Goal: Communication & Community: Share content

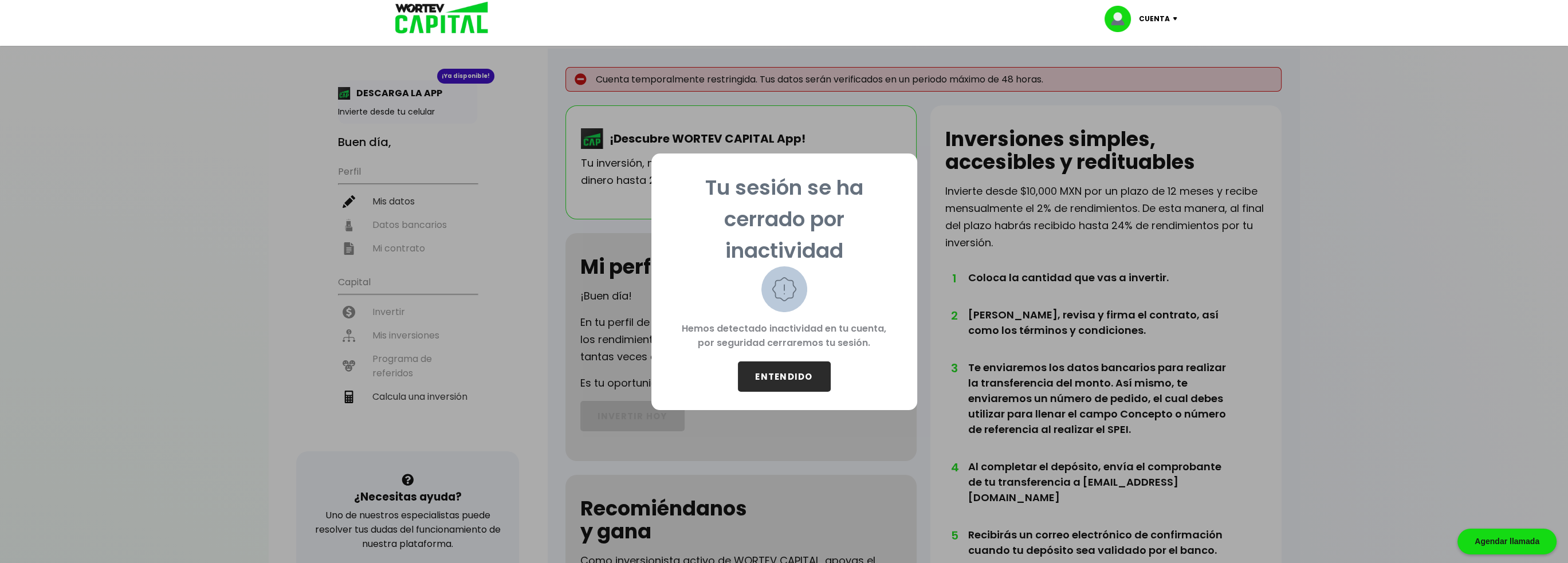
drag, startPoint x: 806, startPoint y: 352, endPoint x: 801, endPoint y: 369, distance: 17.7
click at [802, 365] on div "Tu sesión se ha cerrado por inactividad Hemos detectado inactividad en tu cuent…" at bounding box center [784, 282] width 266 height 257
click at [801, 369] on button "ENTENDIDO" at bounding box center [784, 377] width 93 height 30
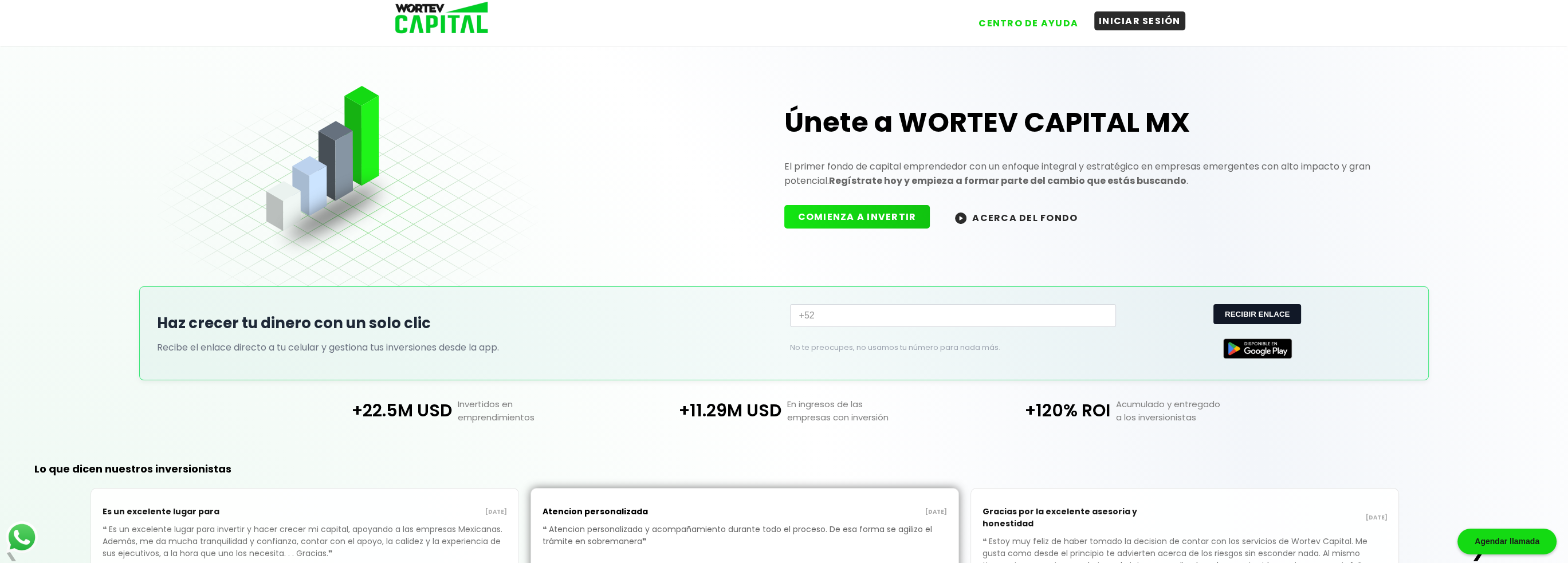
click at [1135, 30] on button "INICIAR SESIÓN" at bounding box center [1139, 21] width 91 height 19
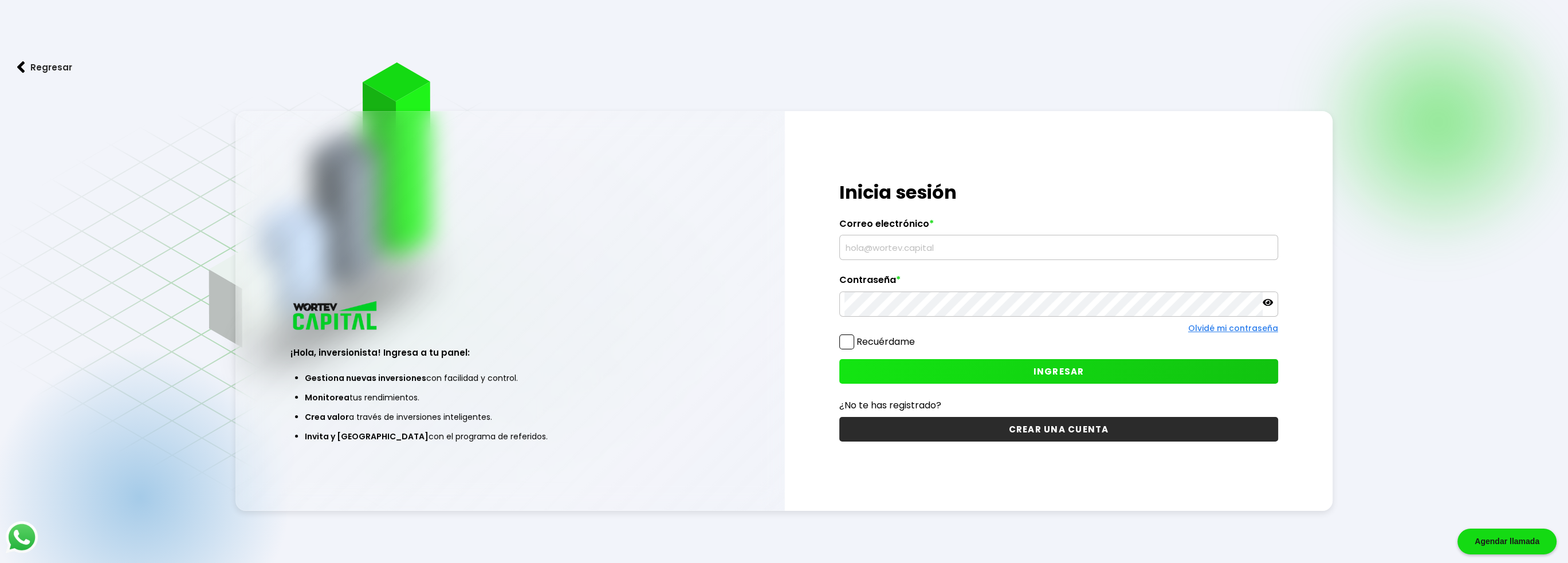
type input "[EMAIL_ADDRESS][DOMAIN_NAME]"
click at [971, 256] on input "[EMAIL_ADDRESS][DOMAIN_NAME]" at bounding box center [1058, 248] width 429 height 24
click at [843, 344] on span at bounding box center [846, 342] width 15 height 15
click at [917, 337] on input "Recuérdame" at bounding box center [917, 337] width 0 height 0
click at [864, 365] on button "INGRESAR" at bounding box center [1058, 372] width 439 height 24
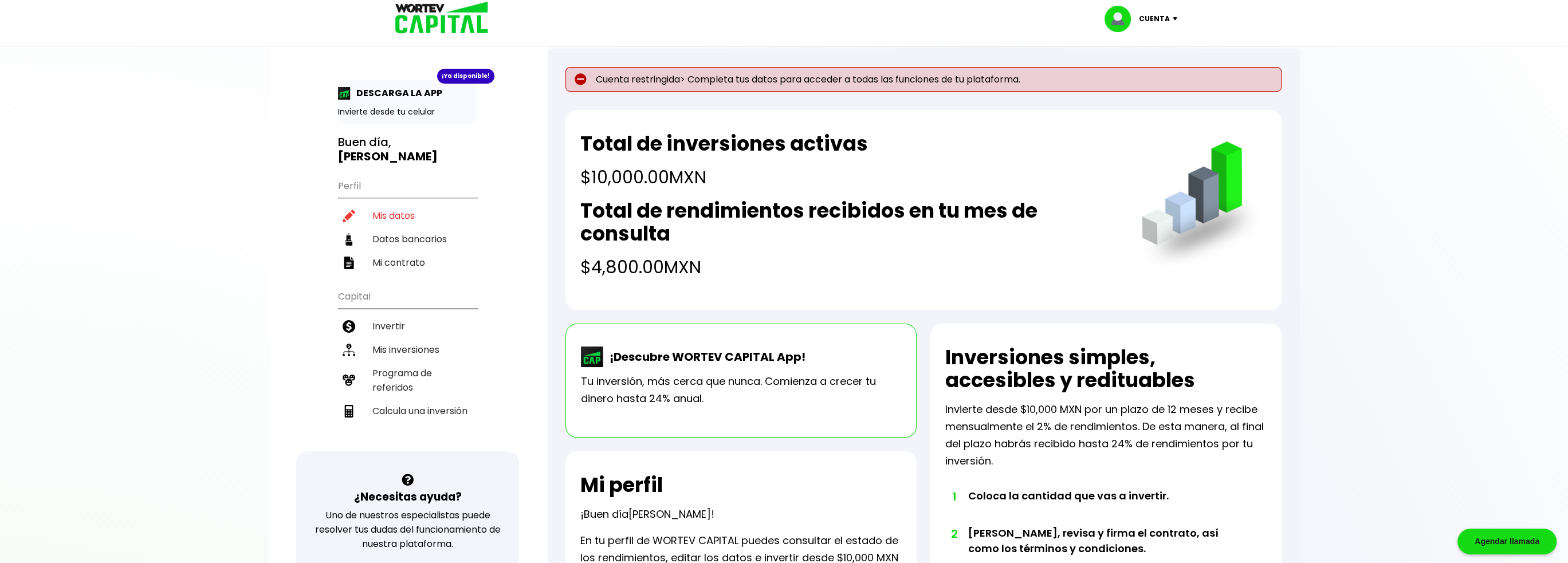
click at [709, 70] on p "Cuenta restringida> Completa tus datos para acceder a todas las funciones de tu…" at bounding box center [923, 79] width 716 height 24
click at [433, 204] on li "Mis datos" at bounding box center [408, 215] width 139 height 23
select select "Hombre"
select select "Licenciatura"
select select "GR"
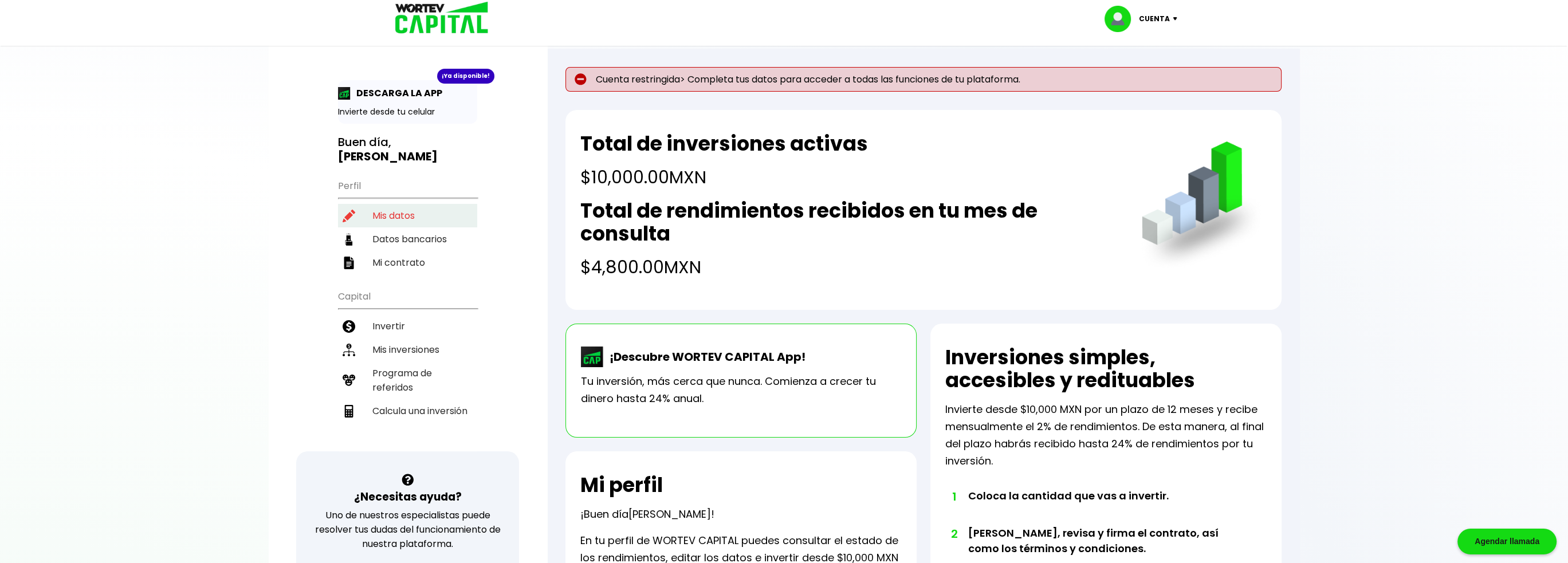
select select "BBVA Bancomer"
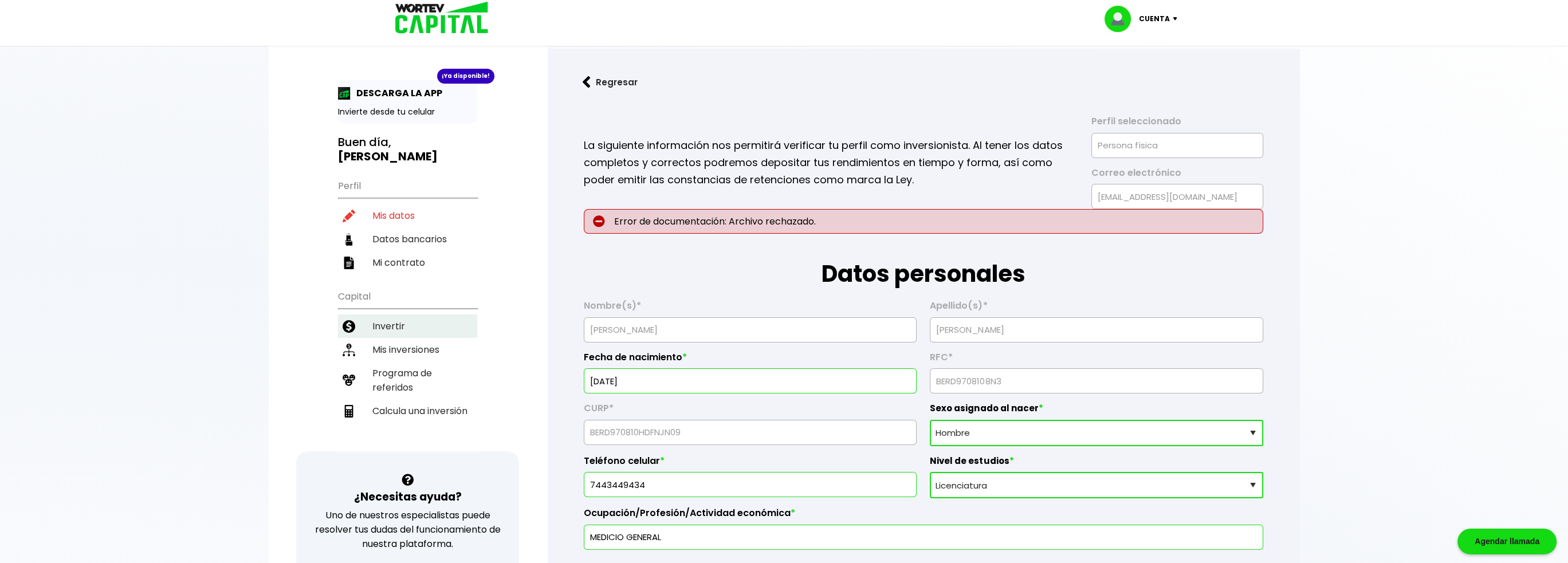
click at [426, 315] on li "Invertir" at bounding box center [408, 326] width 139 height 23
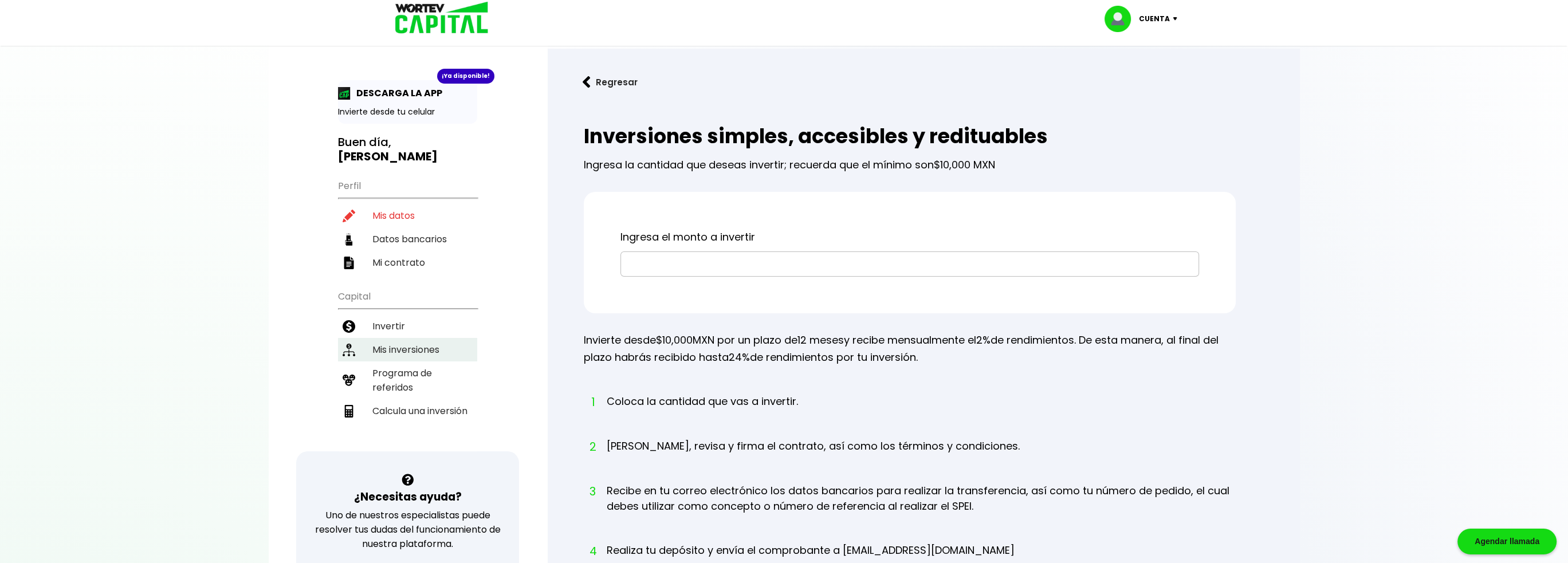
click at [467, 338] on li "Mis inversiones" at bounding box center [408, 350] width 139 height 23
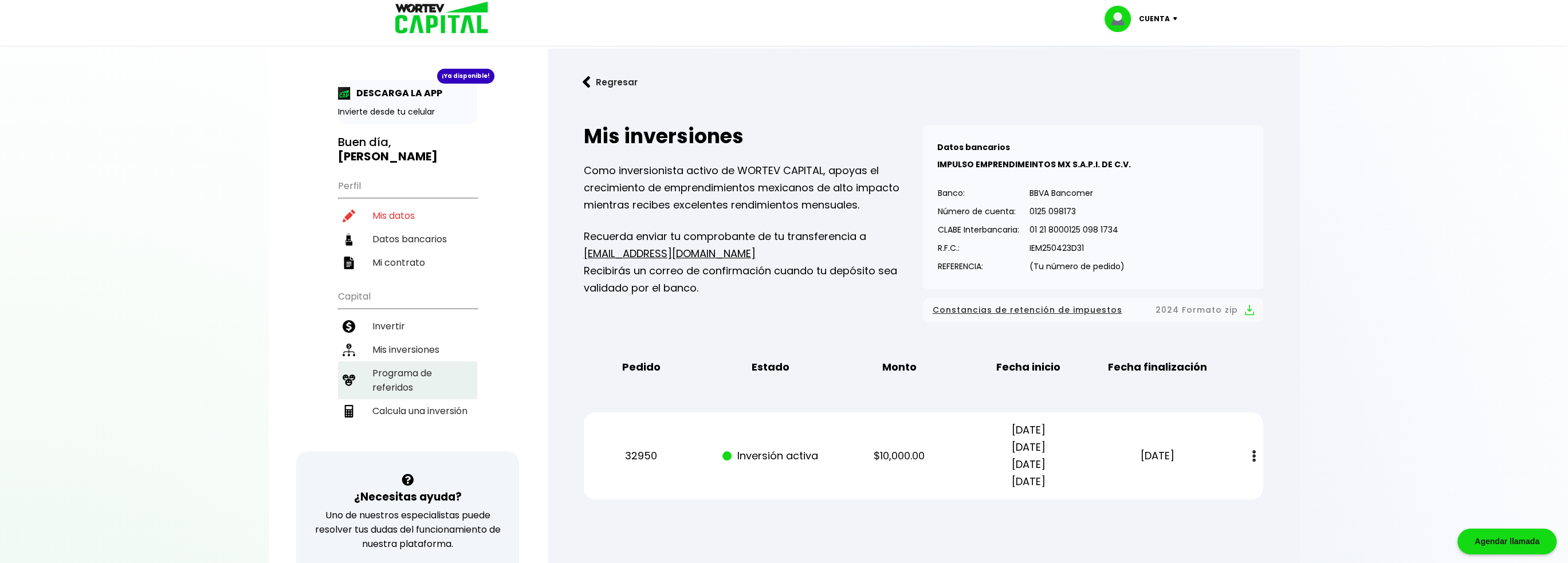
click at [441, 362] on li "Programa de referidos" at bounding box center [408, 380] width 139 height 37
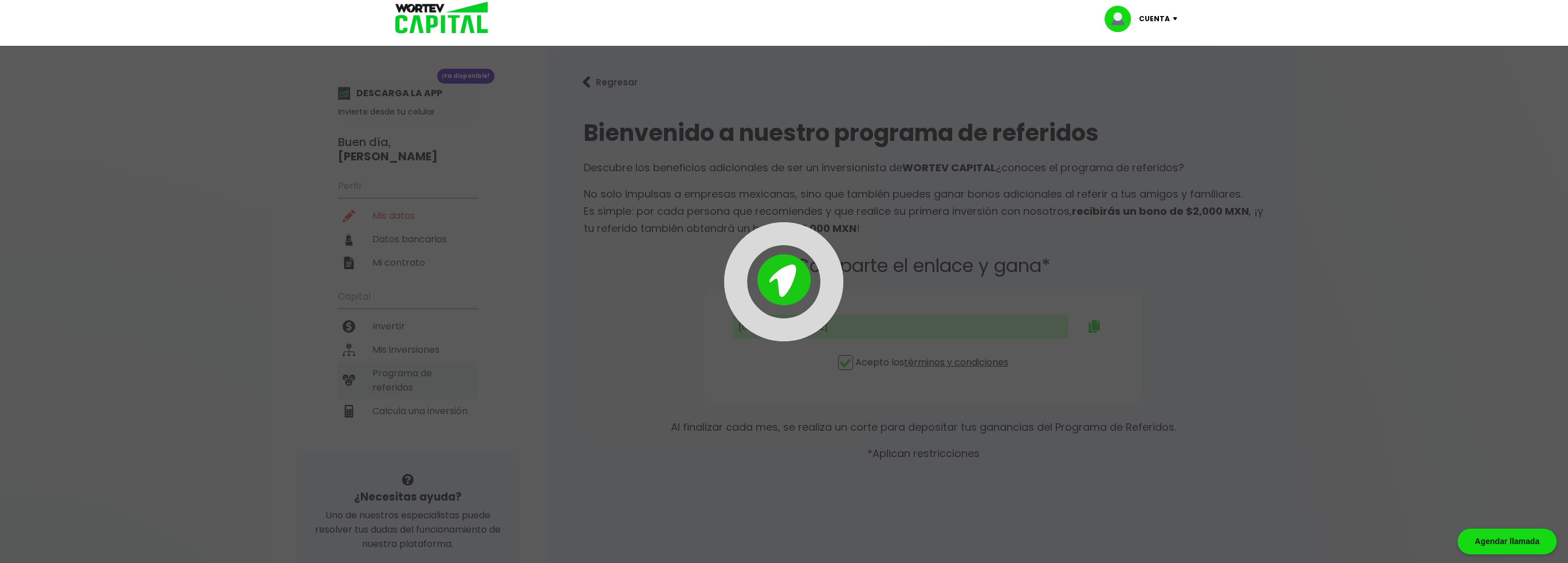
type input "[URL][DOMAIN_NAME]"
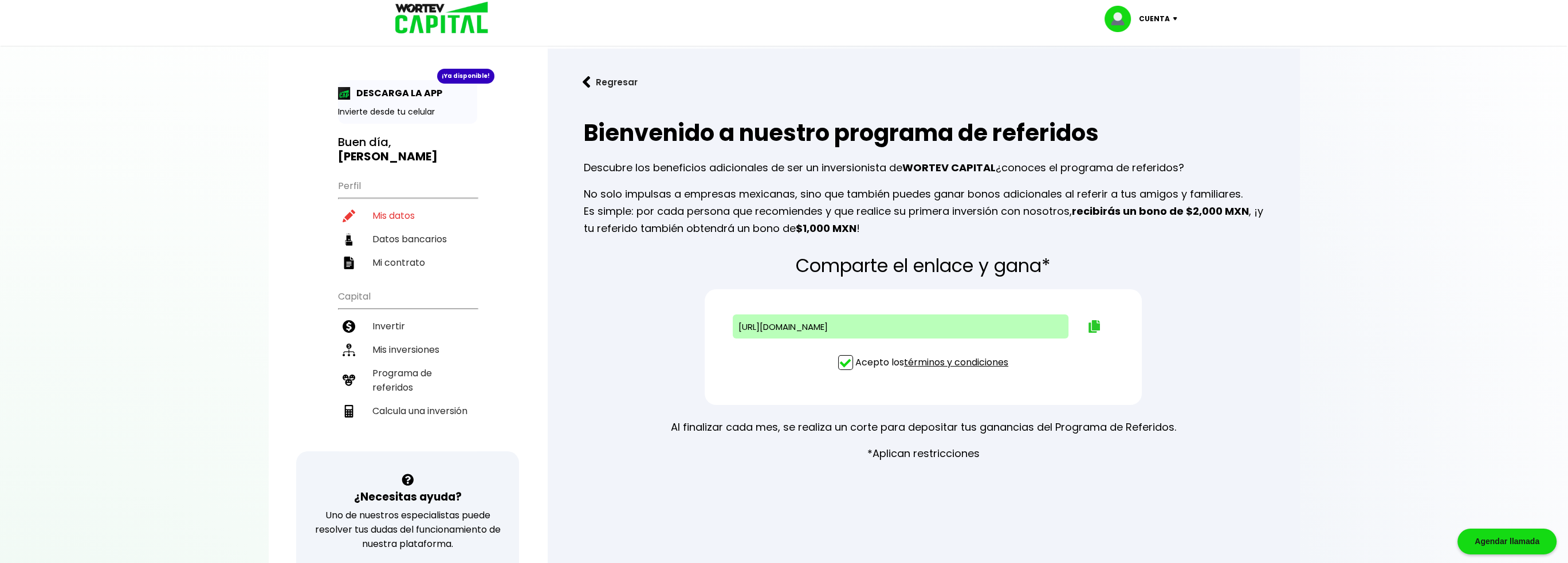
click at [1095, 323] on img at bounding box center [1093, 326] width 11 height 12
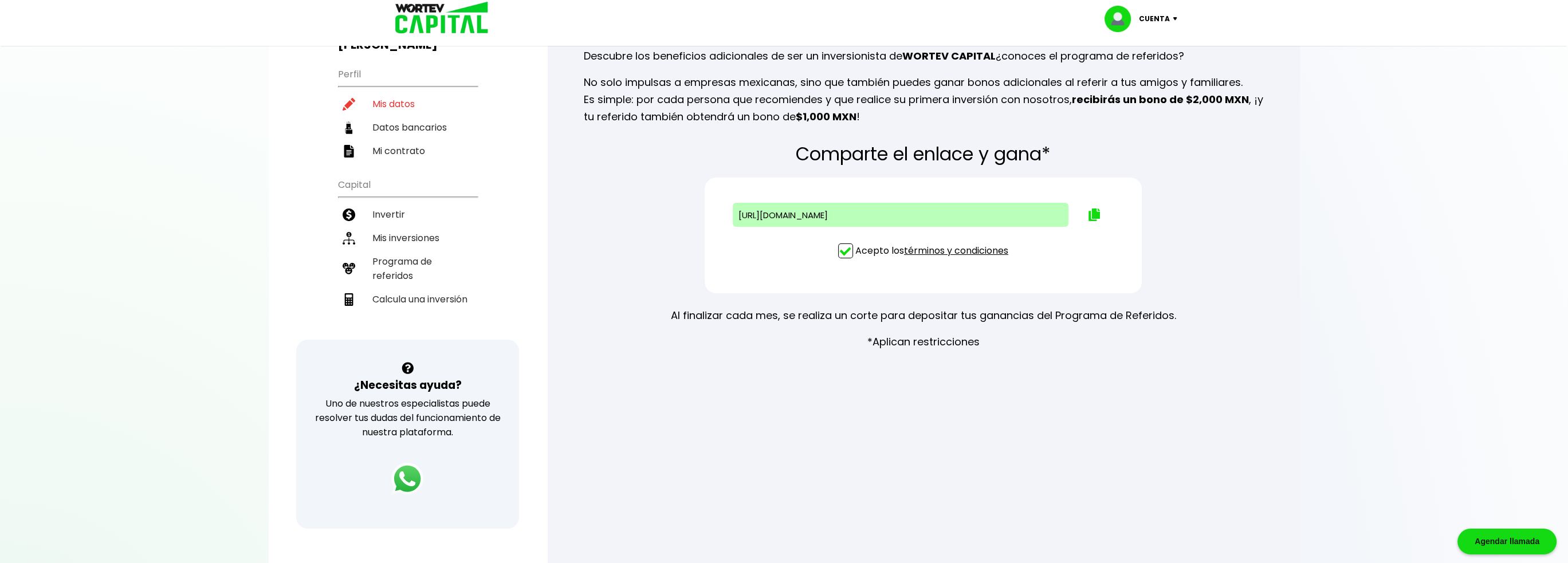
scroll to position [259, 0]
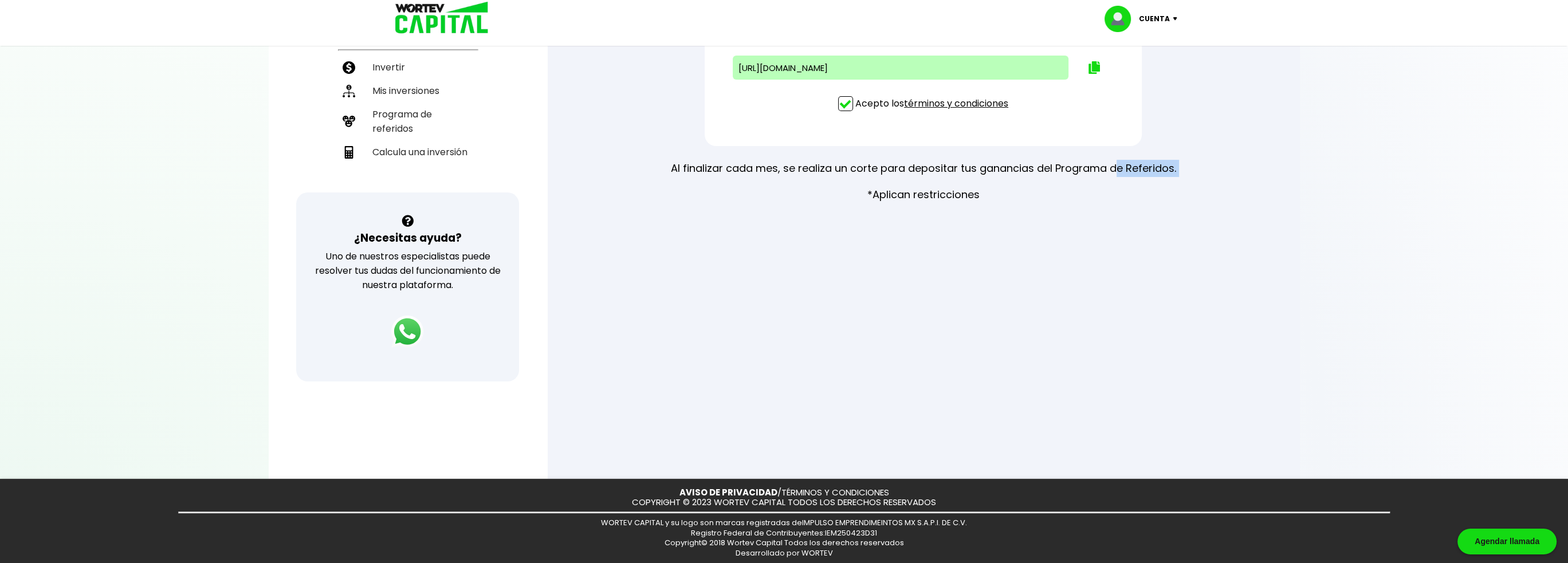
drag, startPoint x: 869, startPoint y: 197, endPoint x: 1094, endPoint y: 221, distance: 226.3
click at [1113, 201] on div "Al finalizar cada mes, se realiza un corte para depositar tus ganancias del Pro…" at bounding box center [923, 182] width 505 height 44
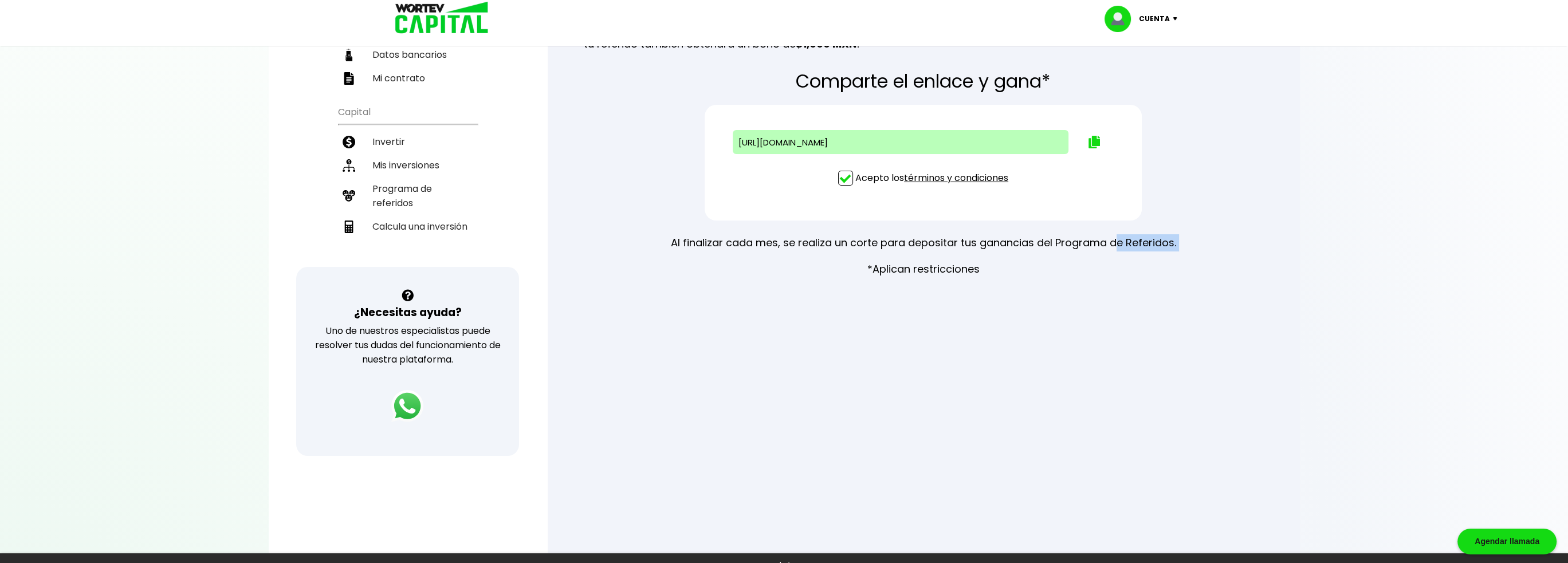
scroll to position [0, 0]
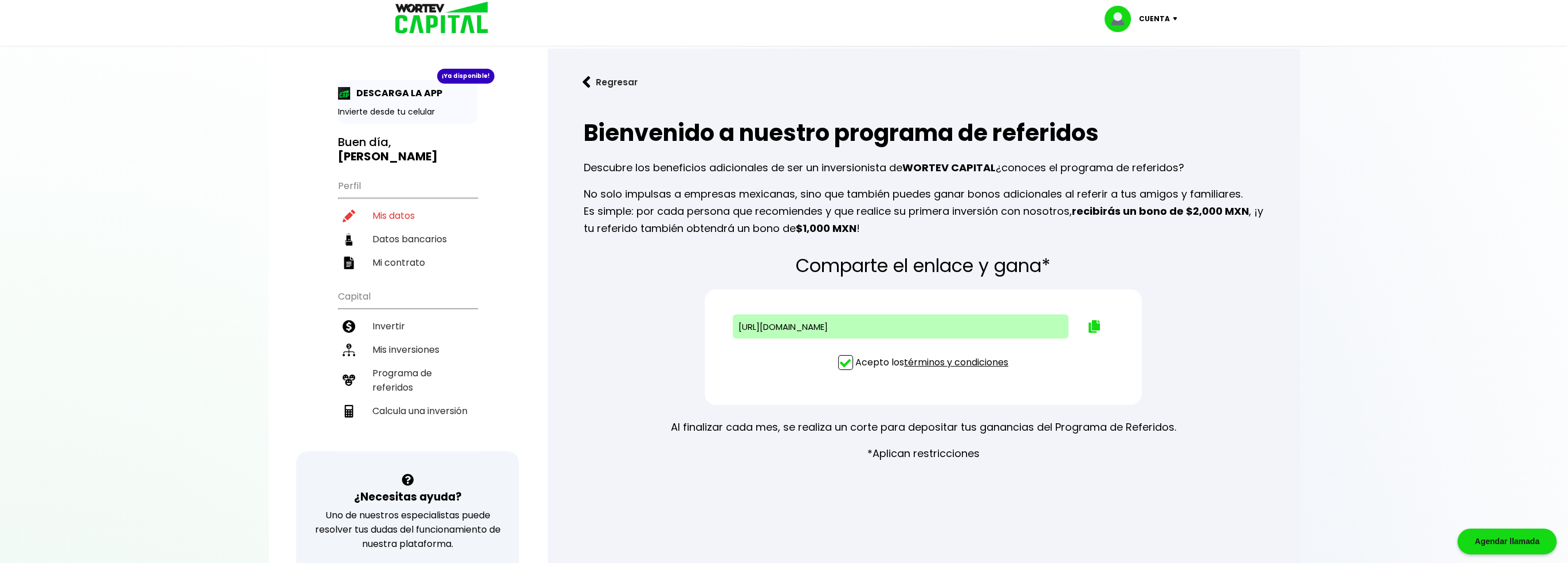
click at [1194, 261] on div "Comparte el enlace y gana* [URL][DOMAIN_NAME] Acepto los términos y condiciones…" at bounding box center [923, 359] width 716 height 225
